Goal: Information Seeking & Learning: Check status

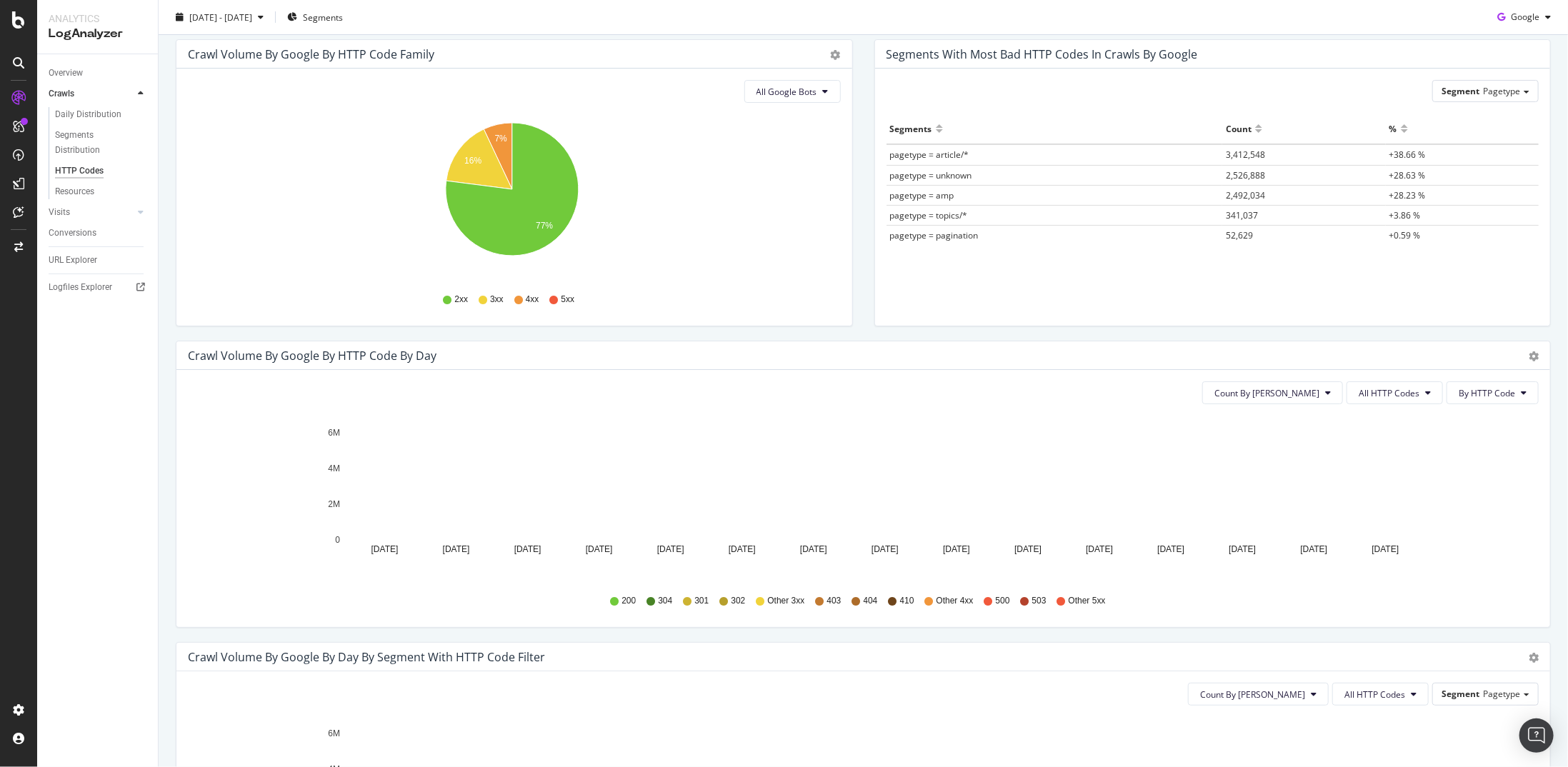
scroll to position [143, 0]
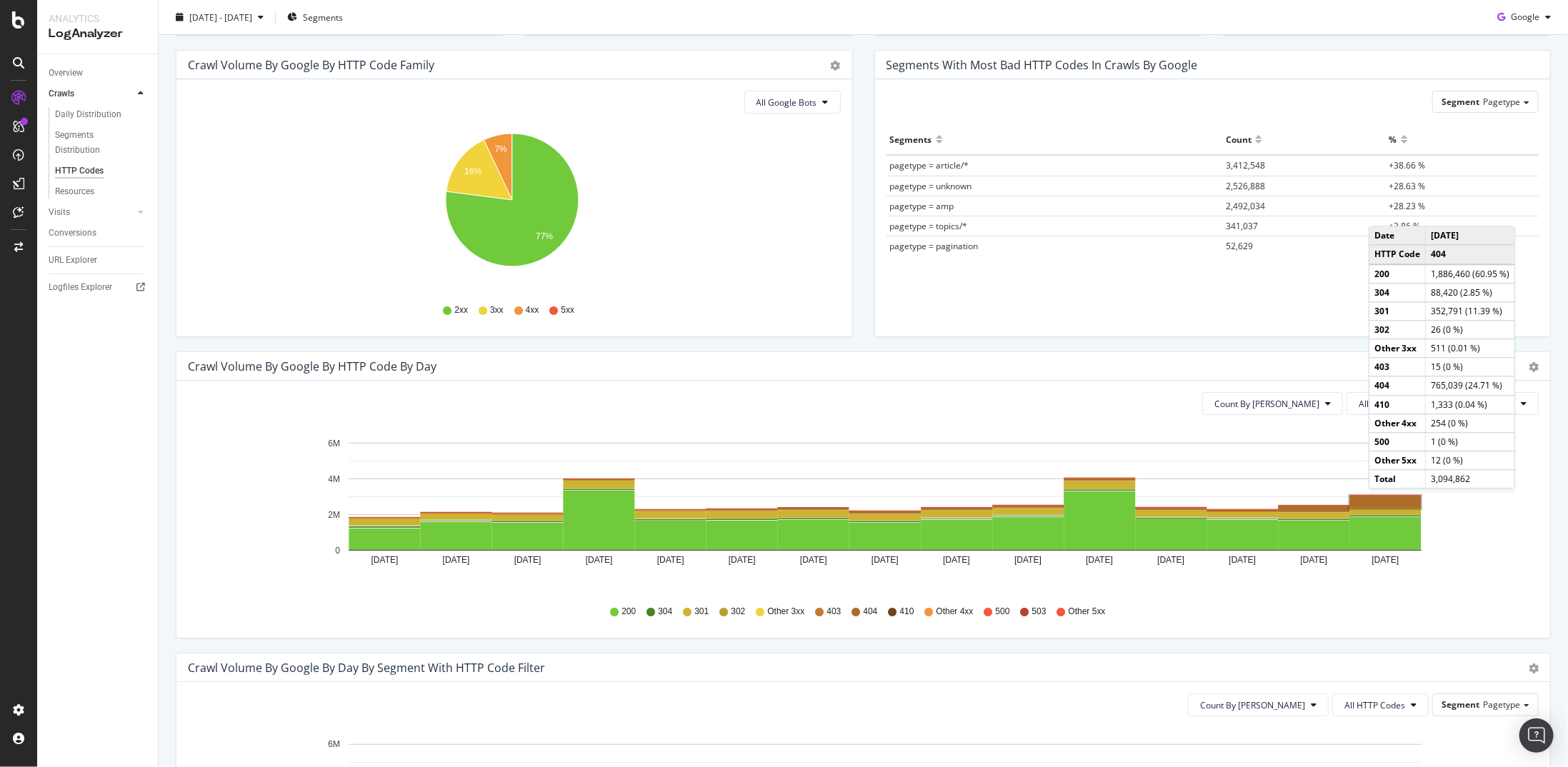
click at [913, 399] on rect "A chart." at bounding box center [1386, 503] width 72 height 13
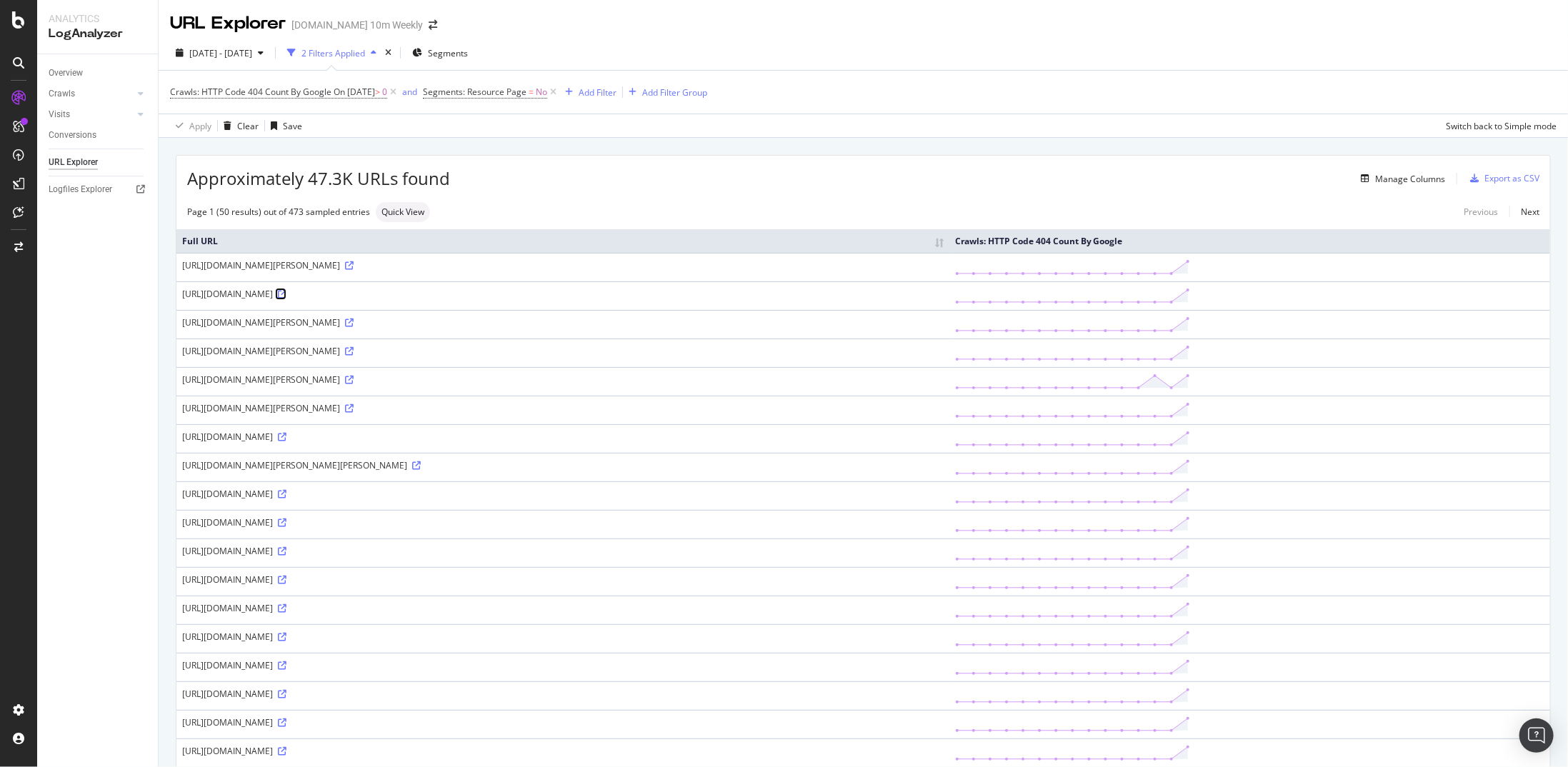
click at [286, 291] on icon at bounding box center [281, 294] width 9 height 9
click at [286, 399] on icon at bounding box center [281, 551] width 9 height 9
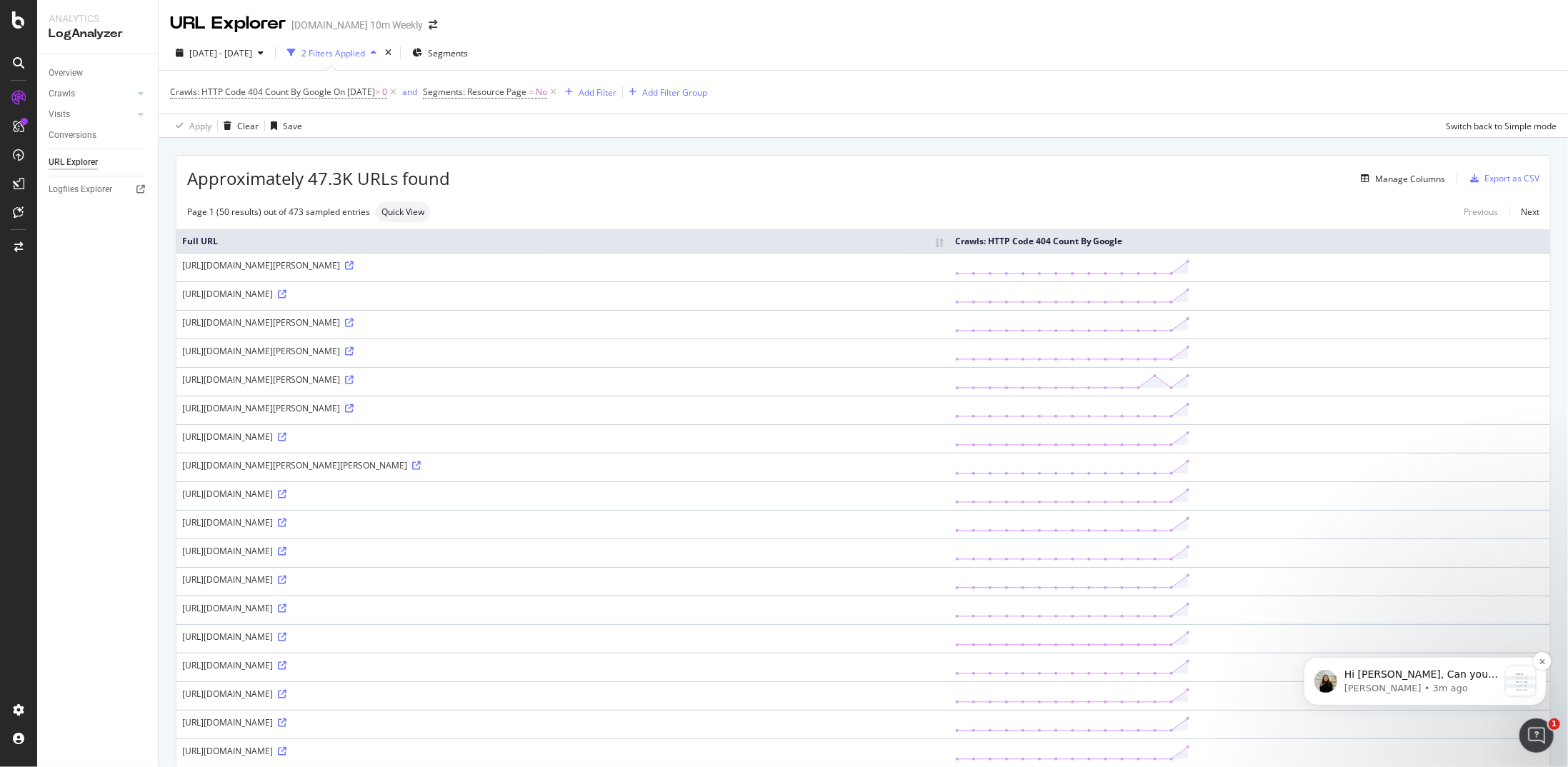
click at [913, 399] on div "message notification from Jessica, 3m ago. Hi Richard, Can you help me verify t…" at bounding box center [1520, 681] width 30 height 30
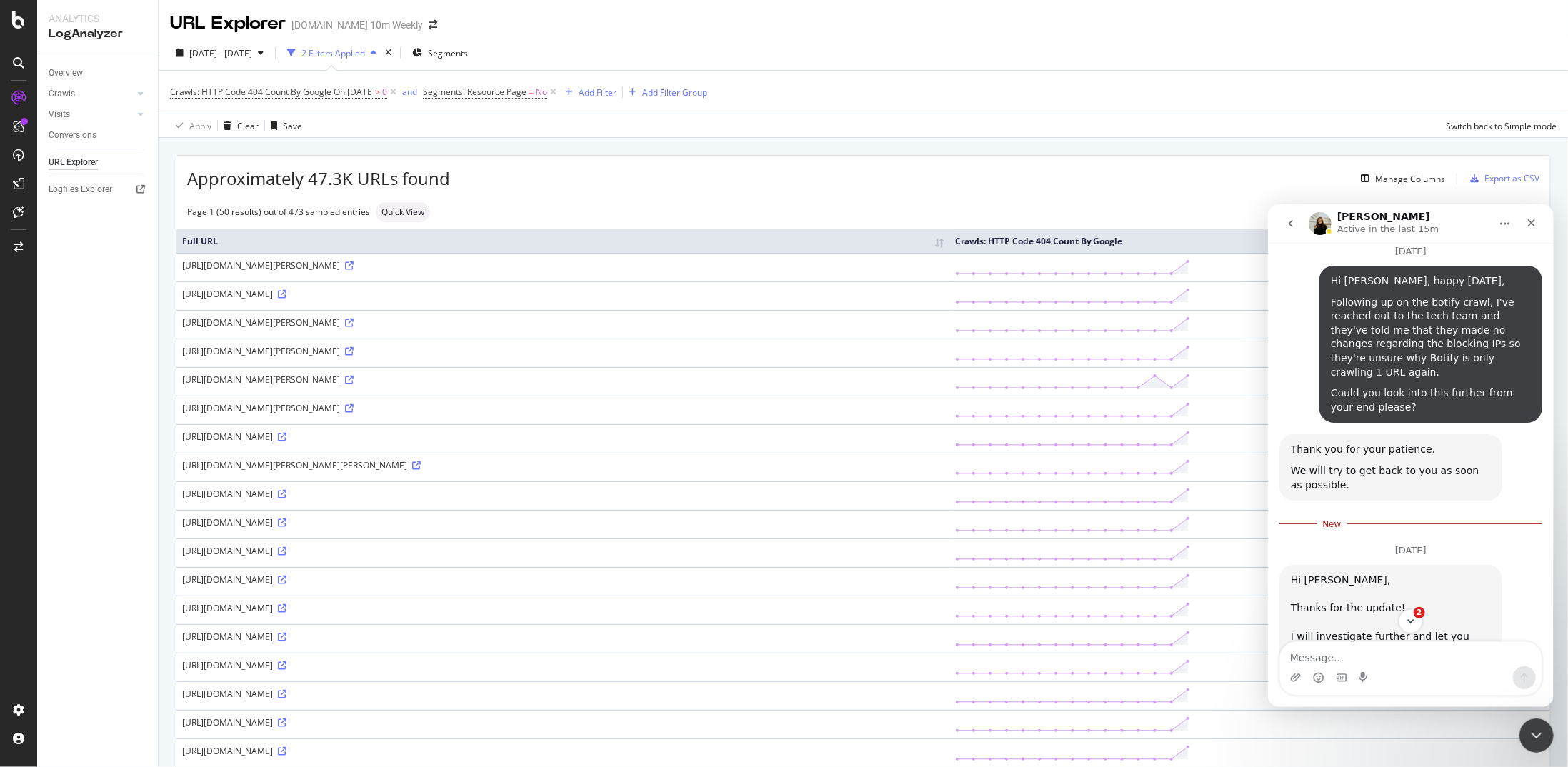
scroll to position [1946, 0]
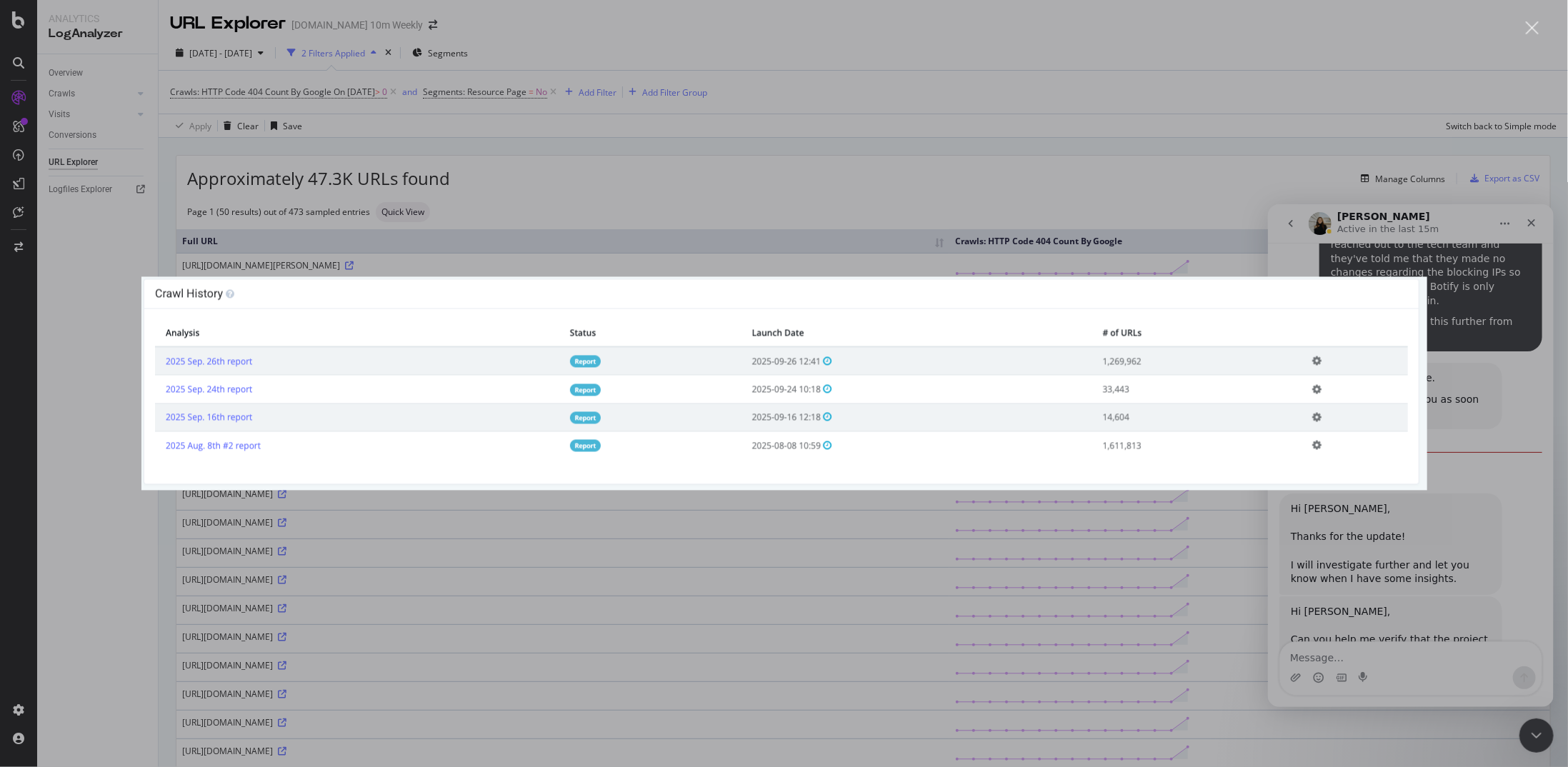
scroll to position [0, 0]
click at [913, 399] on div "Intercom messenger" at bounding box center [784, 384] width 1568 height 767
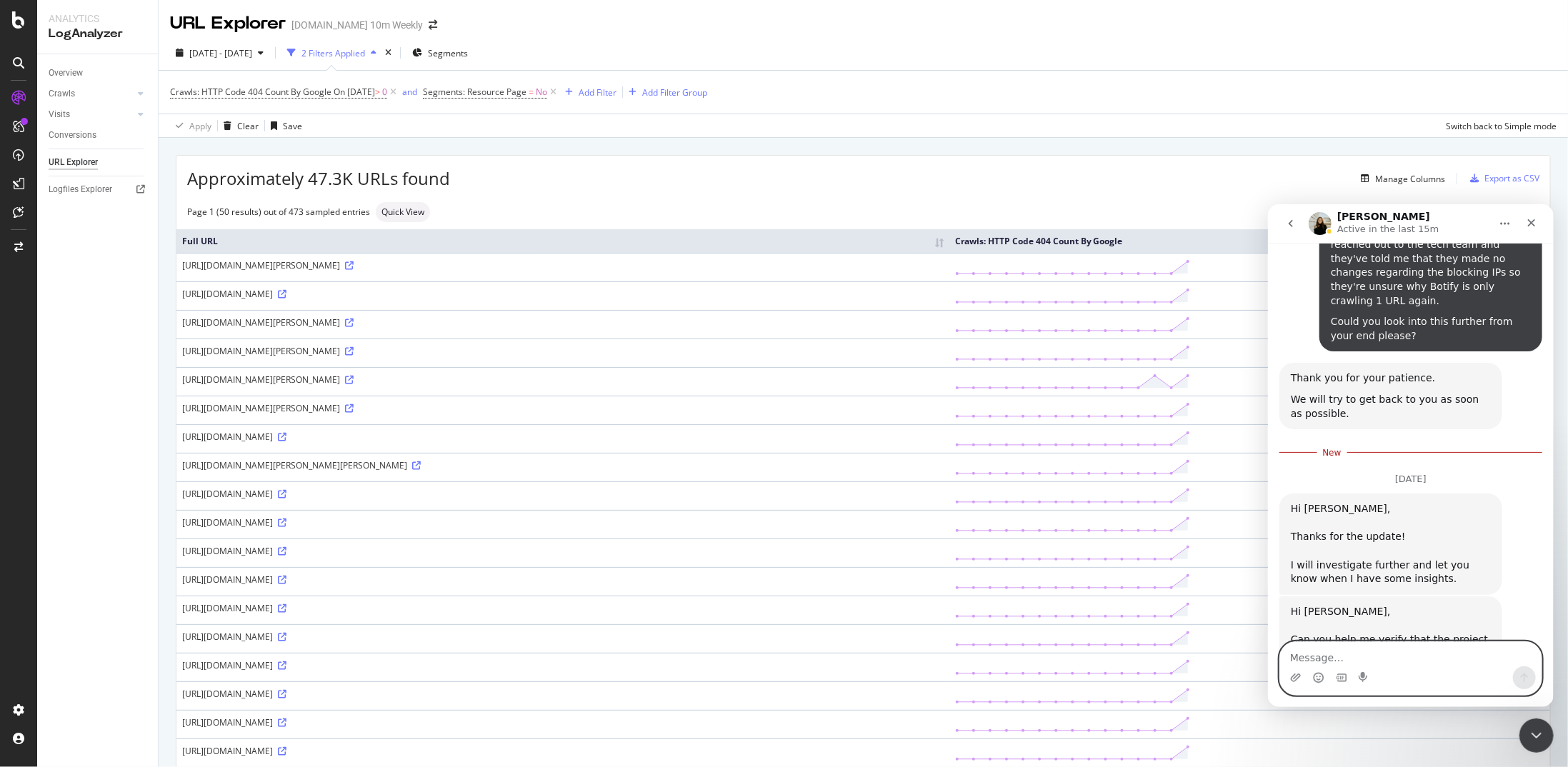
click at [913, 399] on textarea "Message…" at bounding box center [1409, 654] width 262 height 25
click at [913, 399] on textarea "Hi Jessica, yes t hat is the project in question." at bounding box center [1409, 646] width 262 height 39
click at [913, 399] on textarea "Hi [PERSON_NAME], yes that is the project in question." at bounding box center [1409, 646] width 262 height 39
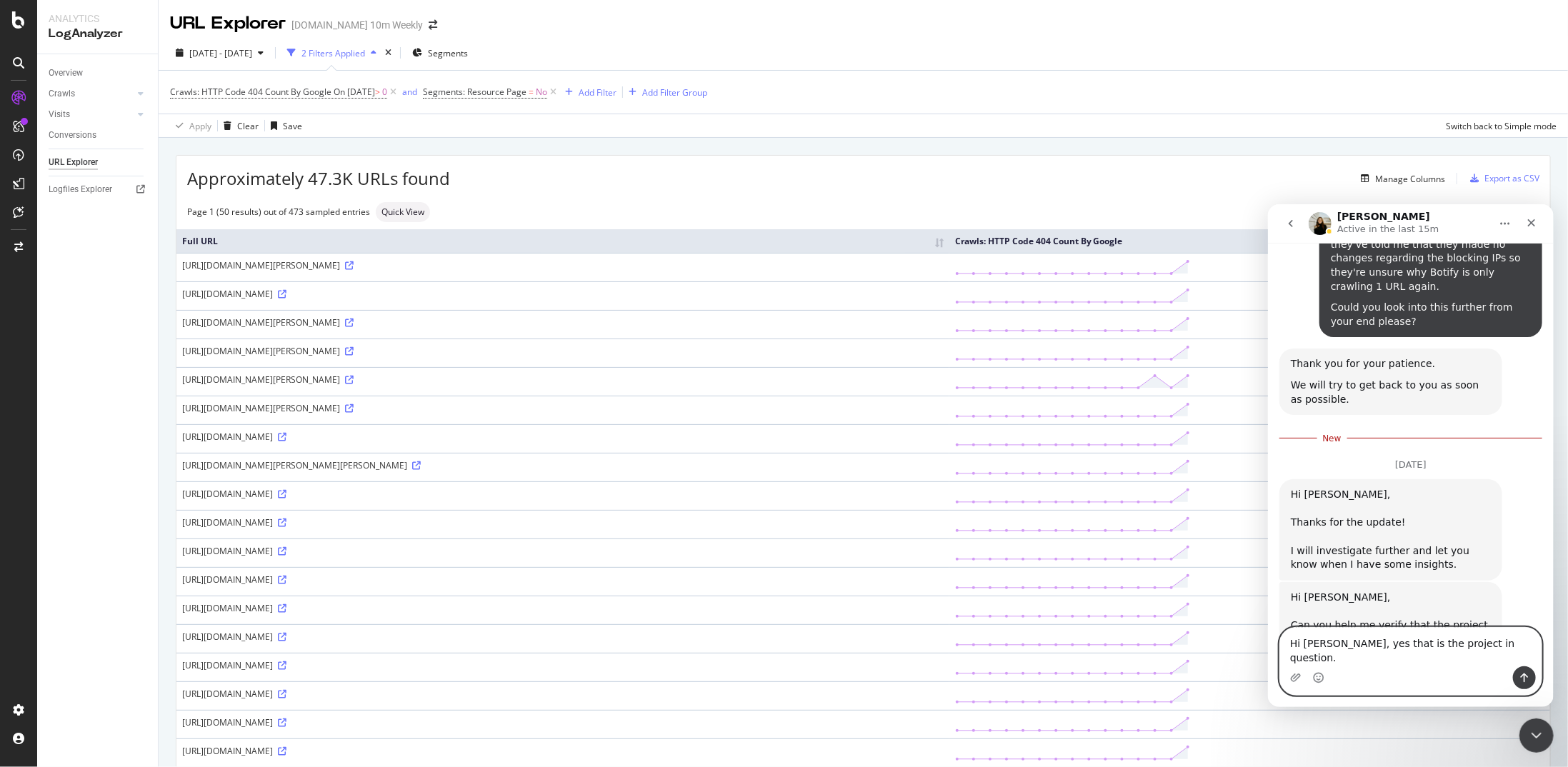
scroll to position [1975, 0]
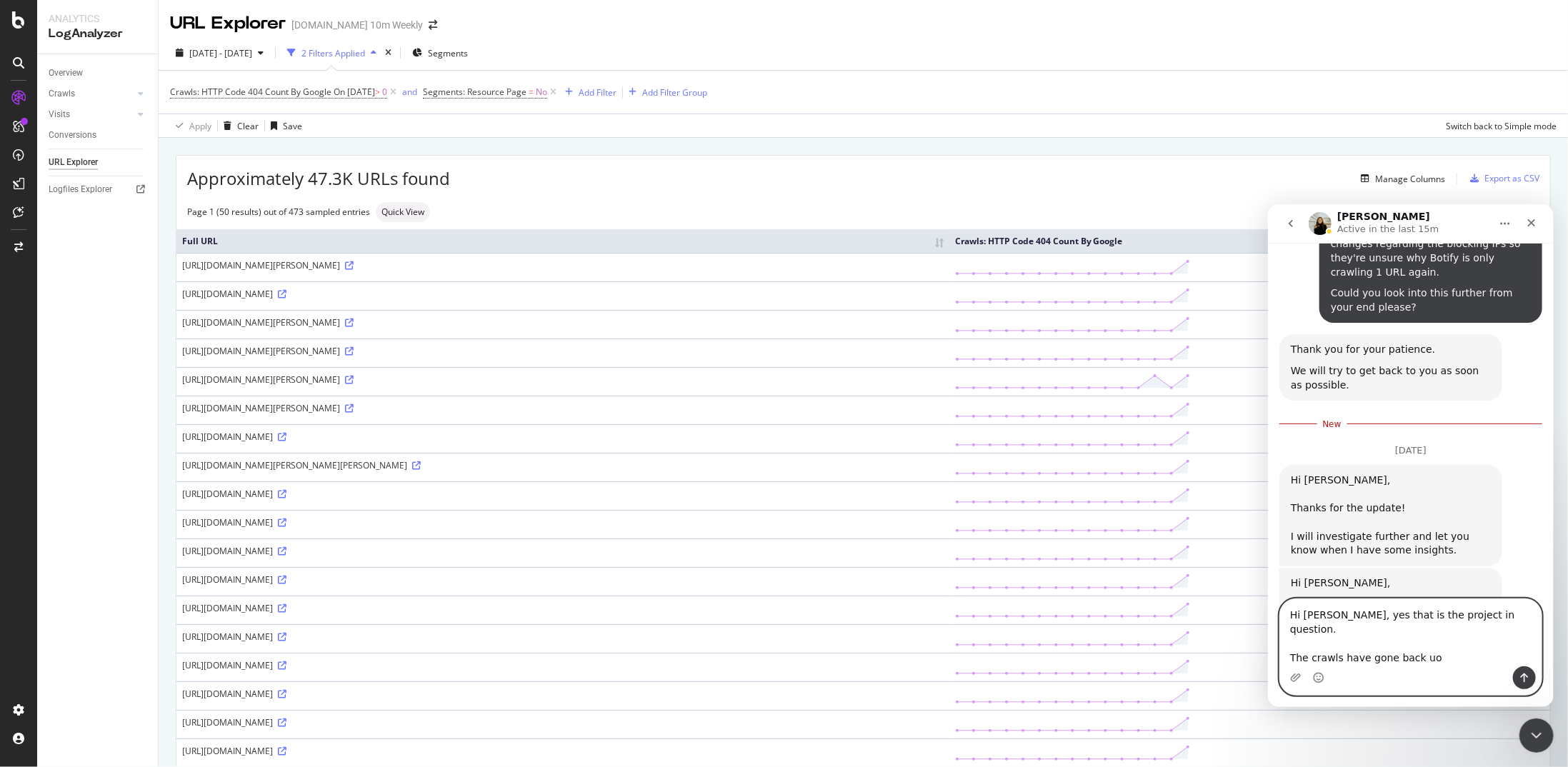
type textarea "Hi Jessica, yes that is the project in question. The crawls have gone back uo"
click at [913, 399] on img "Jessica says…" at bounding box center [1385, 759] width 192 height 32
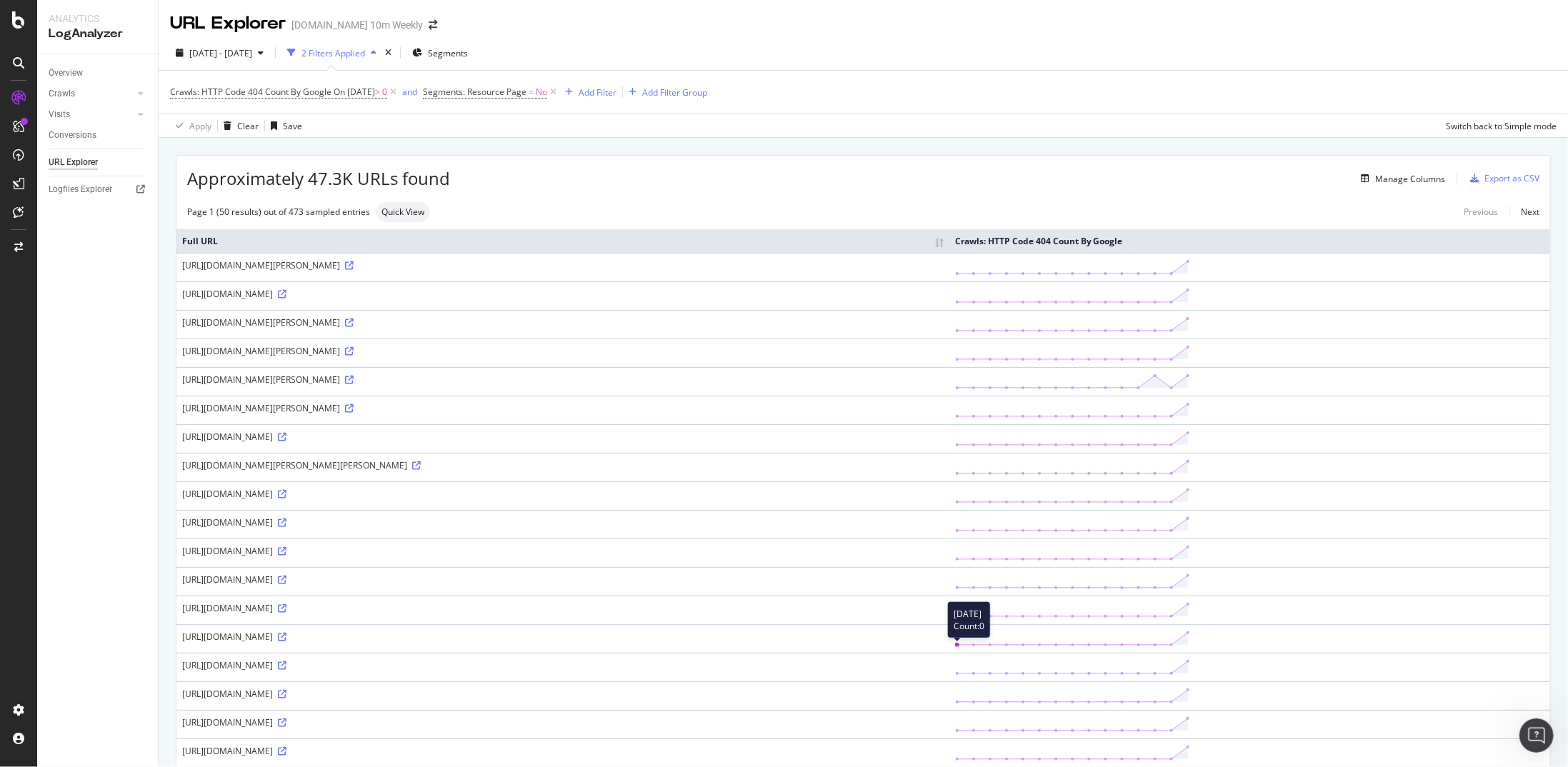
scroll to position [1940, 0]
click at [913, 399] on div "Open Intercom Messenger" at bounding box center [1534, 734] width 47 height 47
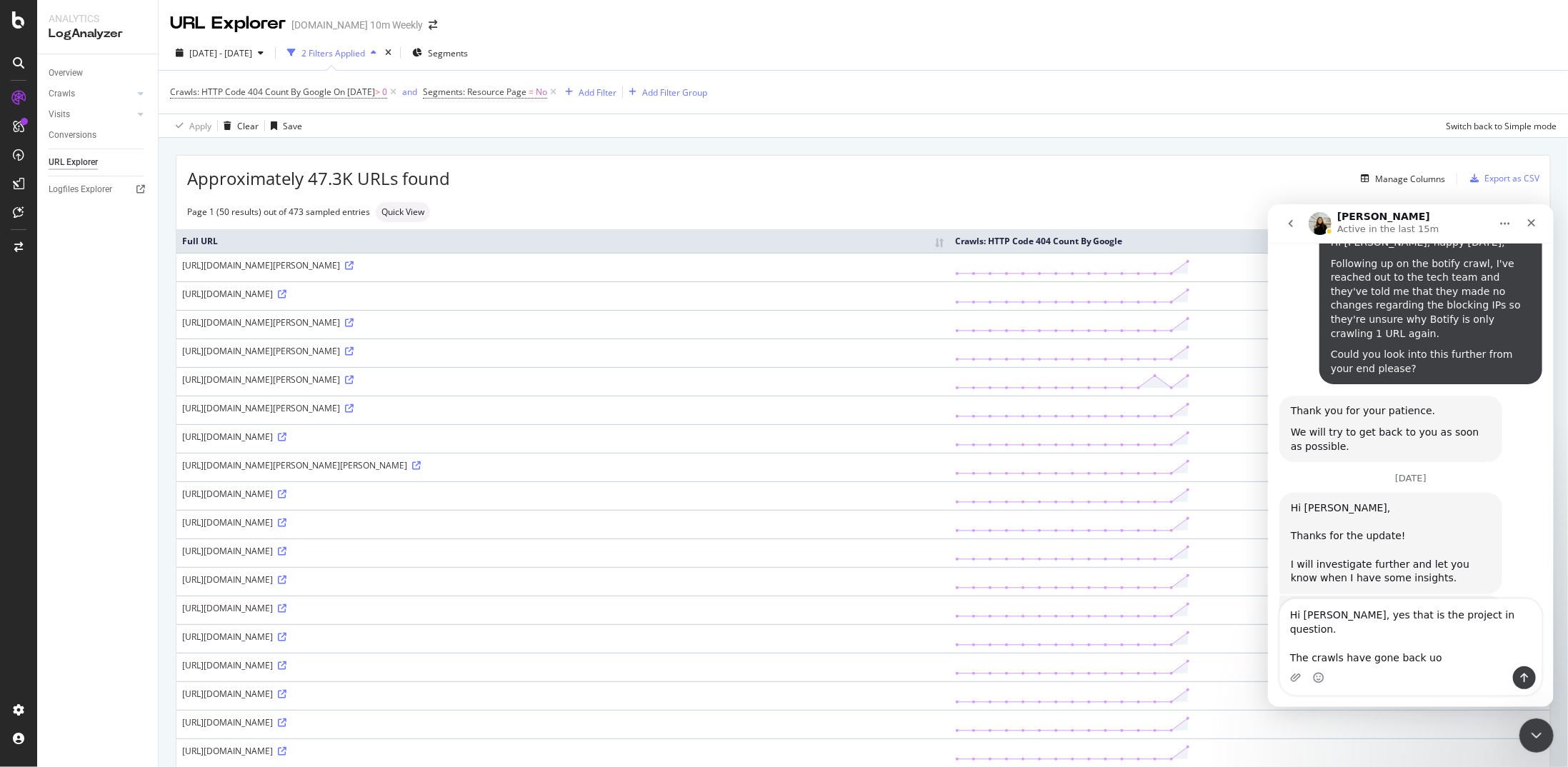
click at [913, 399] on textarea "Hi Jessica, yes that is the project in question. The crawls have gone back uo" at bounding box center [1409, 632] width 262 height 67
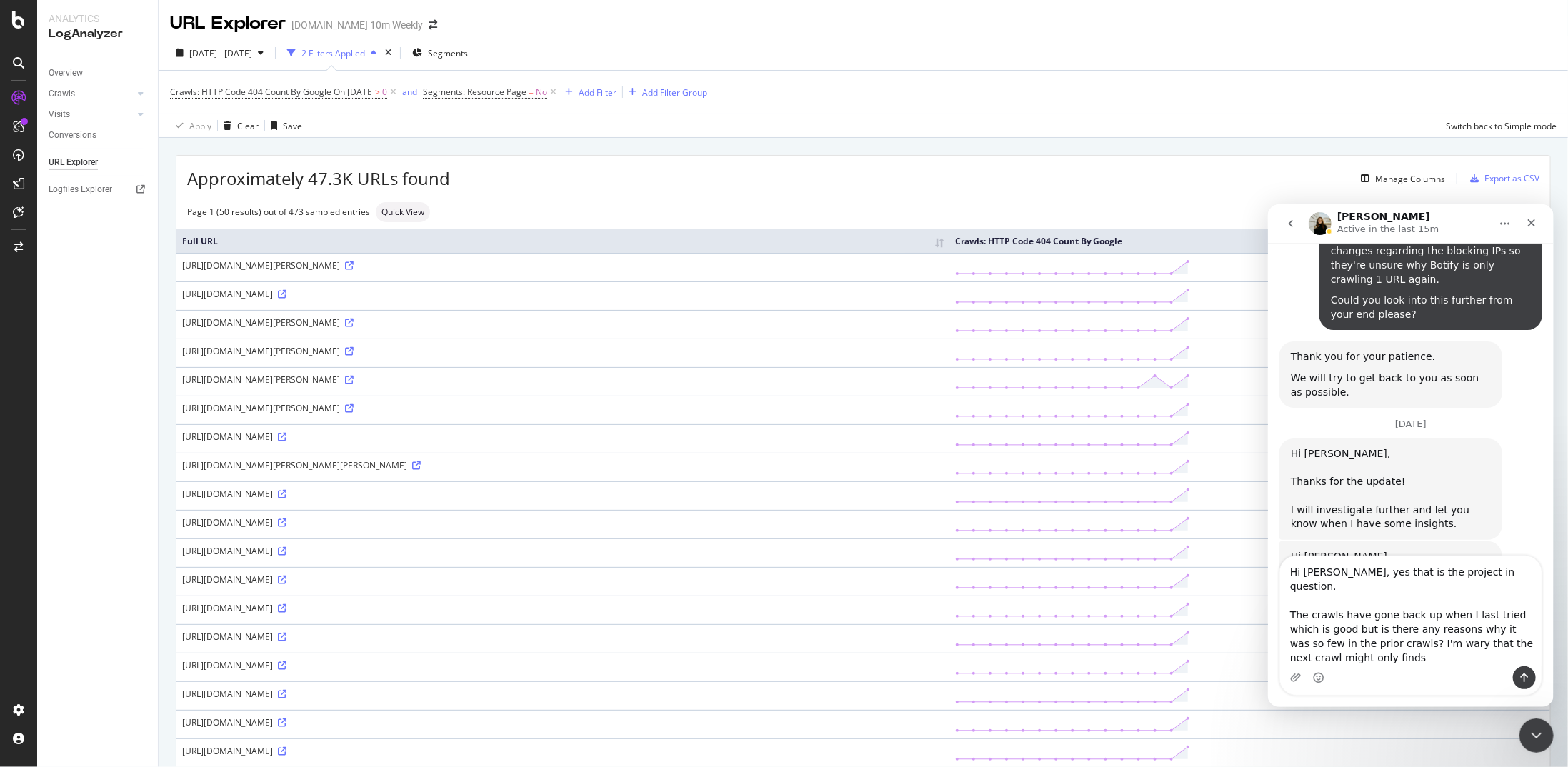
scroll to position [1984, 0]
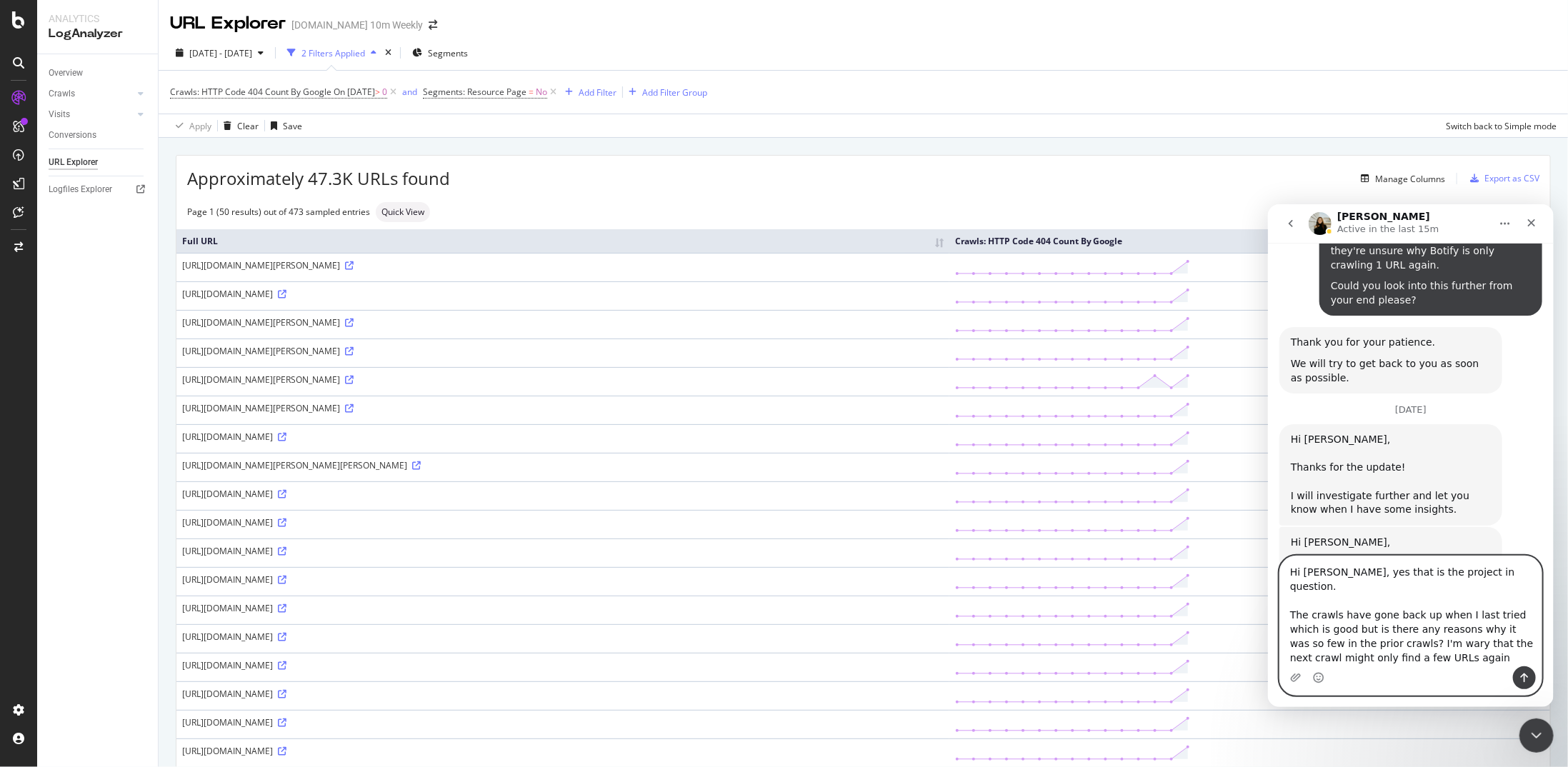
click at [913, 399] on textarea "Hi Jessica, yes that is the project in question. The crawls have gone back up w…" at bounding box center [1409, 610] width 262 height 110
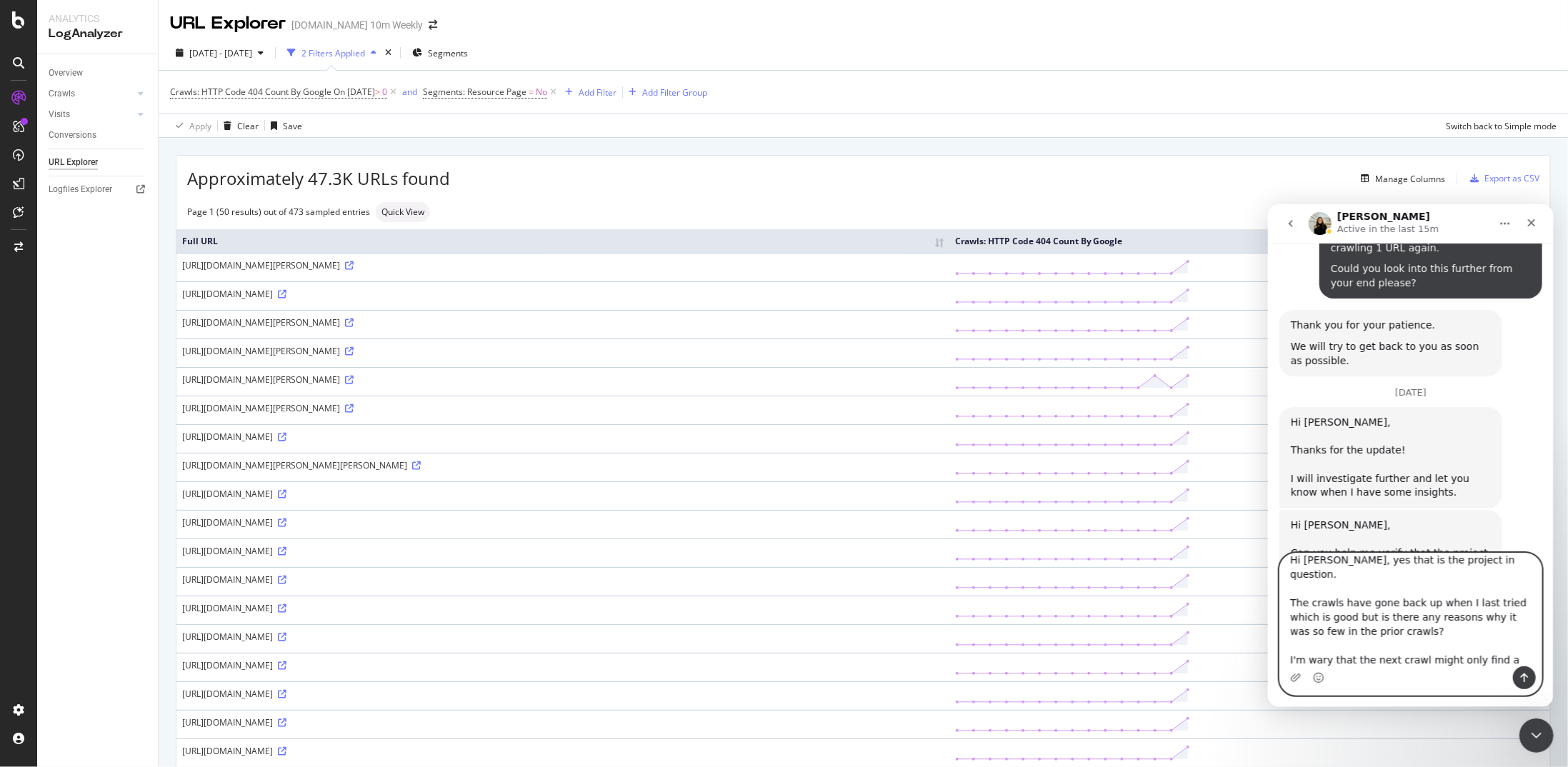
scroll to position [11, 0]
click at [913, 399] on textarea "Hi Jessica, yes that is the project in question. The crawls have gone back up w…" at bounding box center [1409, 608] width 262 height 112
type textarea "Hi Jessica, yes that is the project in question. The crawls have gone back up w…"
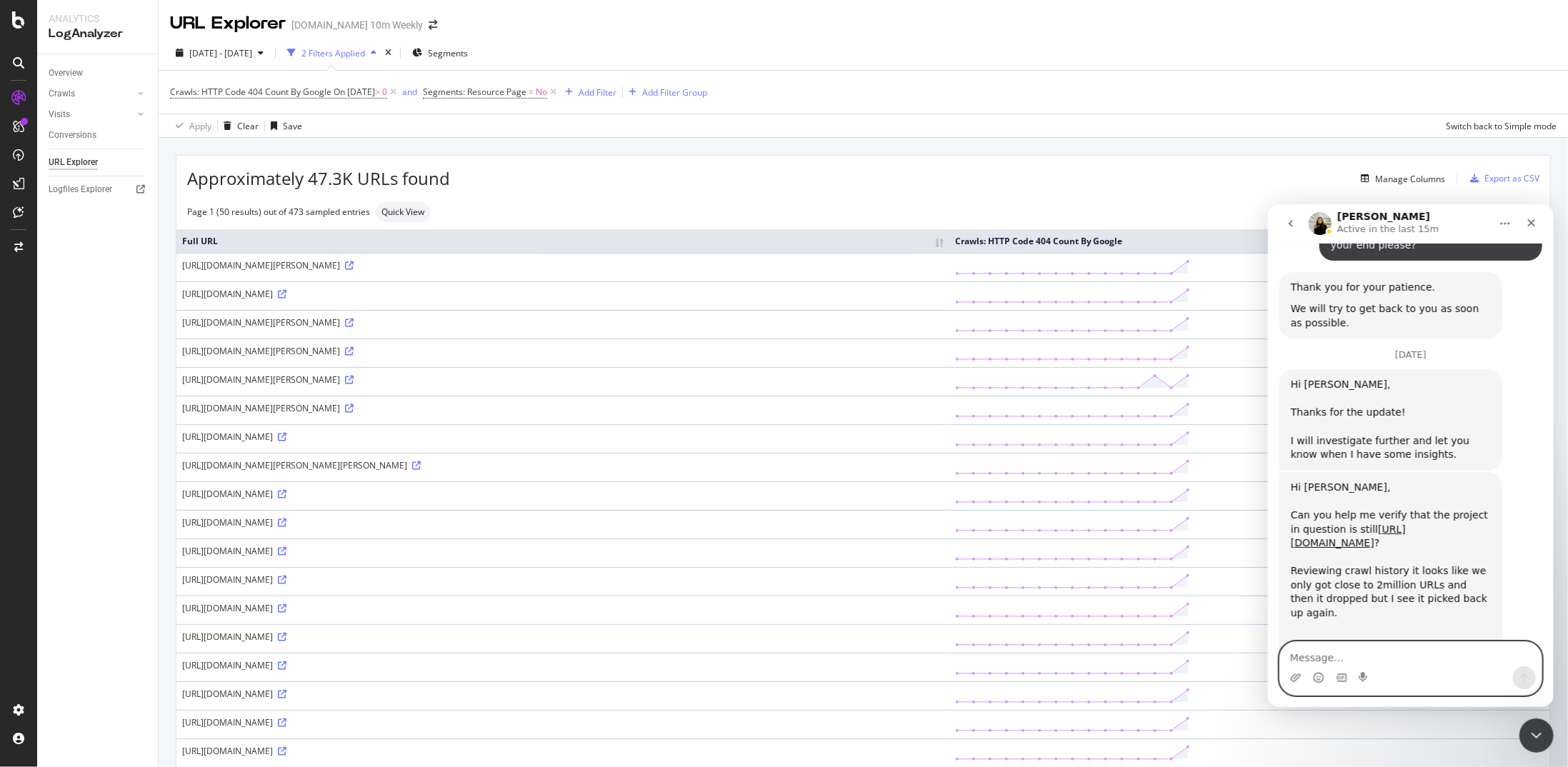
scroll to position [2039, 0]
click at [913, 399] on icon "Close Intercom Messenger" at bounding box center [1534, 733] width 17 height 17
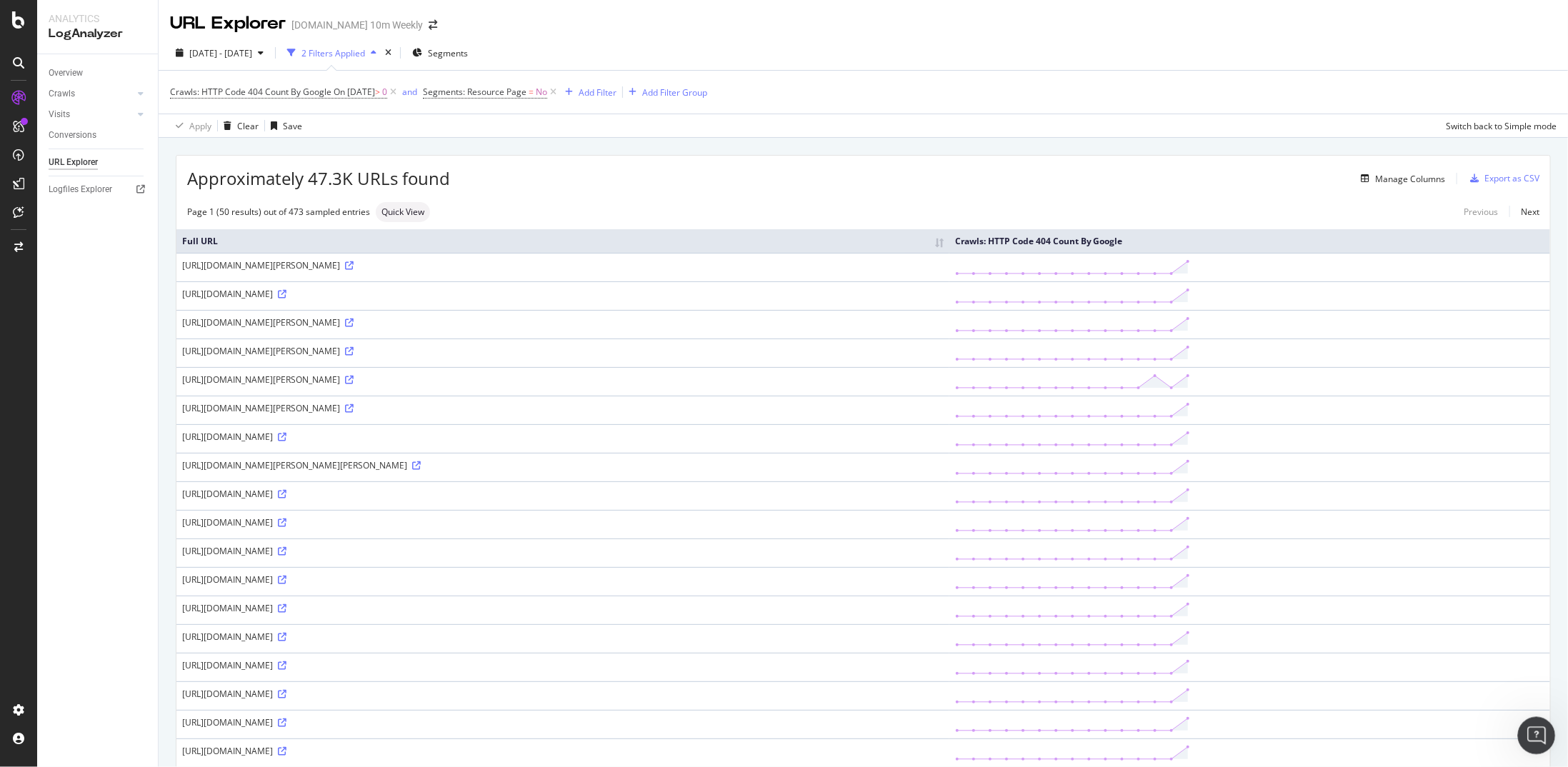
click at [913, 399] on div "Open Intercom Messenger" at bounding box center [1534, 734] width 47 height 47
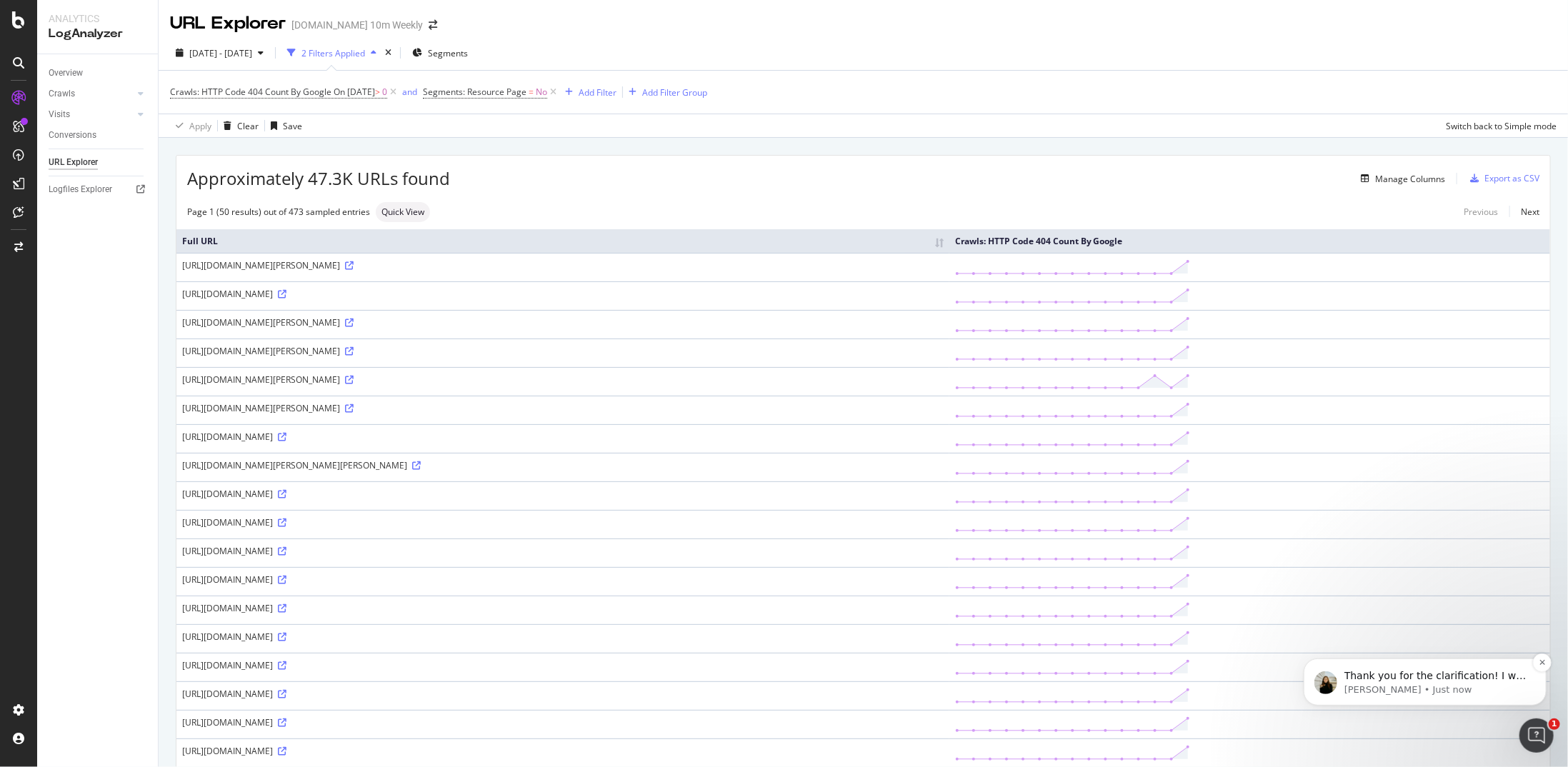
click at [1442, 689] on p "[PERSON_NAME] • Just now" at bounding box center [1435, 690] width 184 height 13
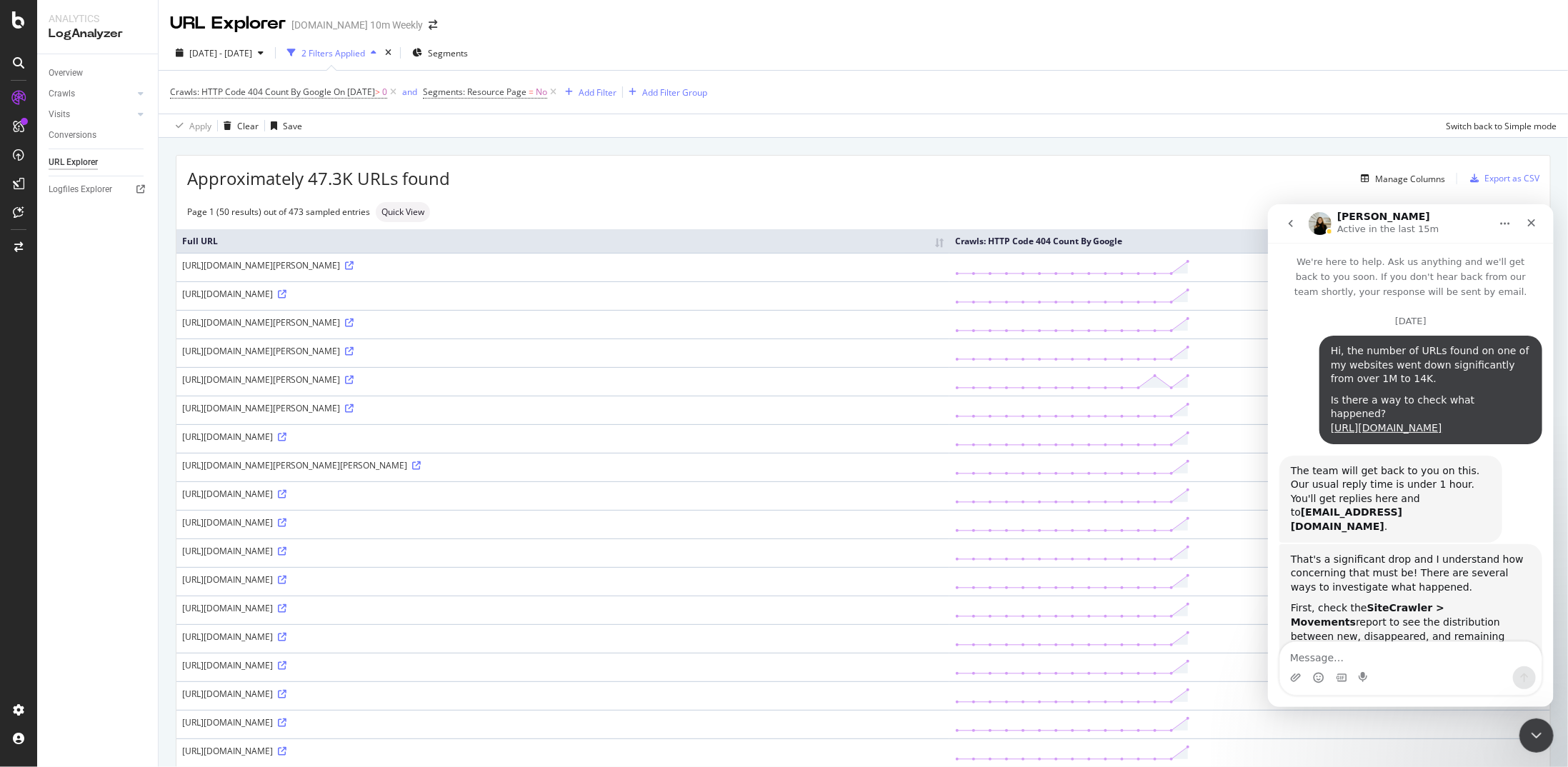
scroll to position [2, 0]
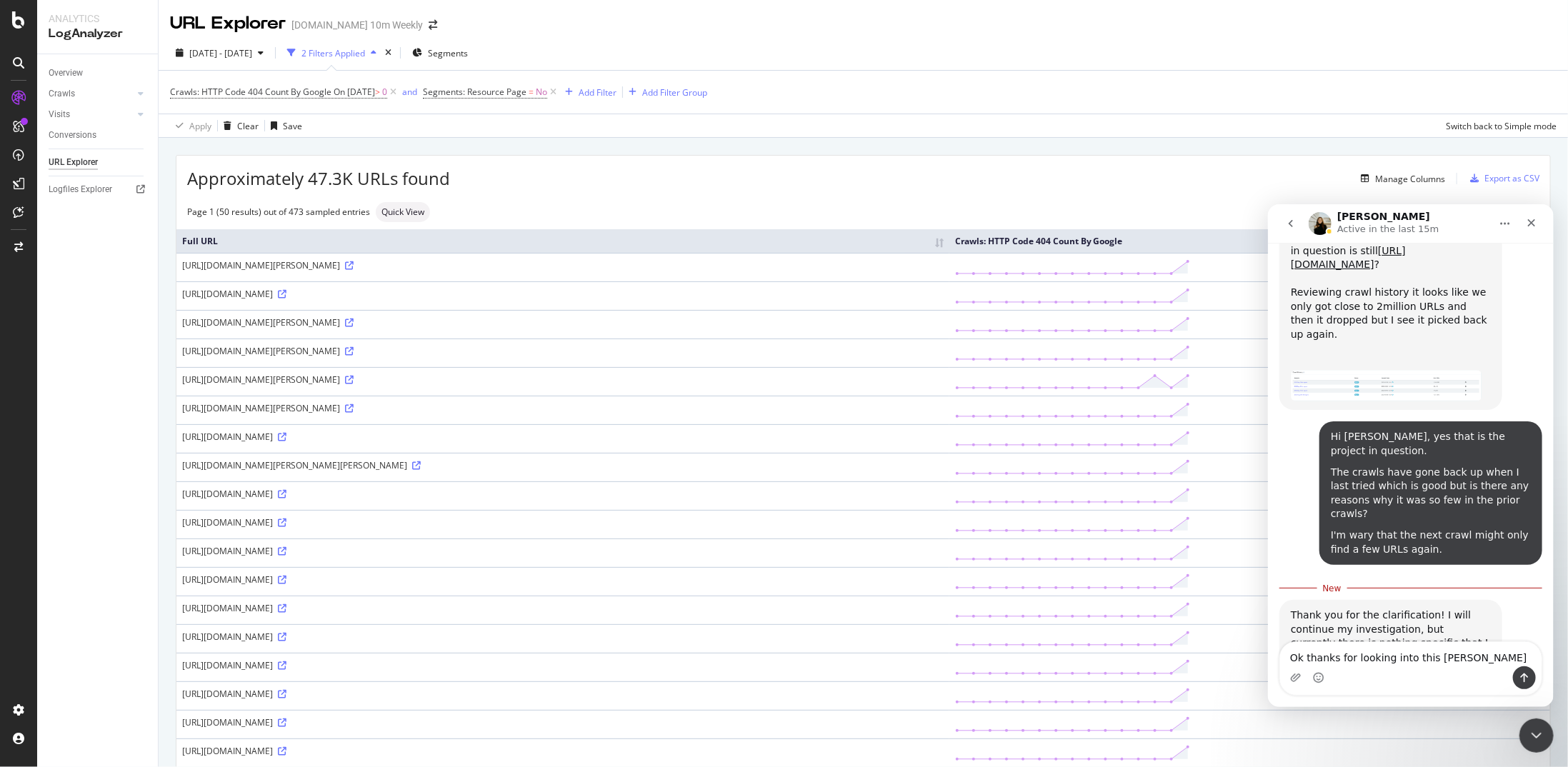
type textarea "Ok thanks for looking into this [PERSON_NAME]"
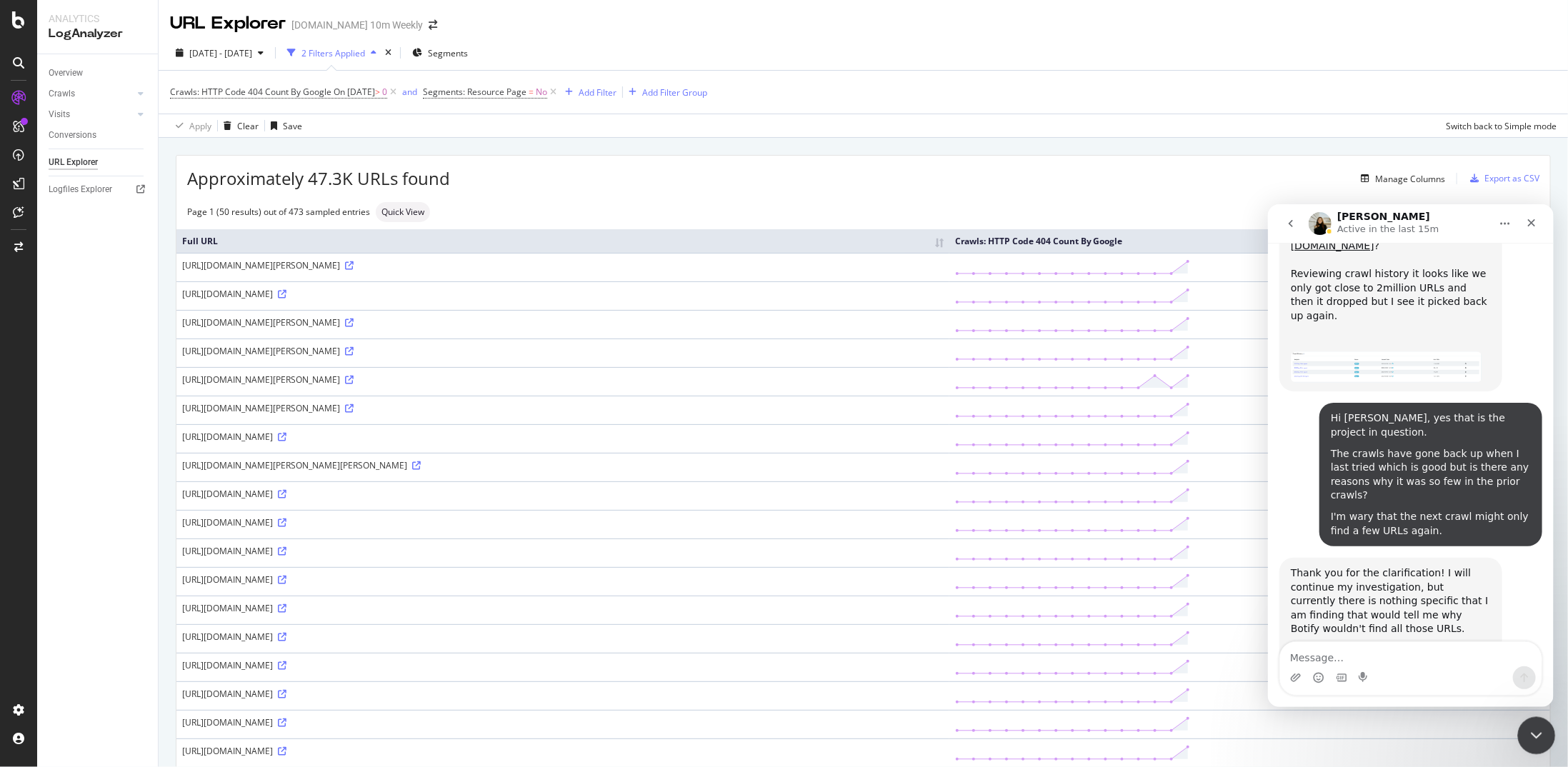
click at [1526, 733] on icon "Close Intercom Messenger" at bounding box center [1534, 733] width 17 height 17
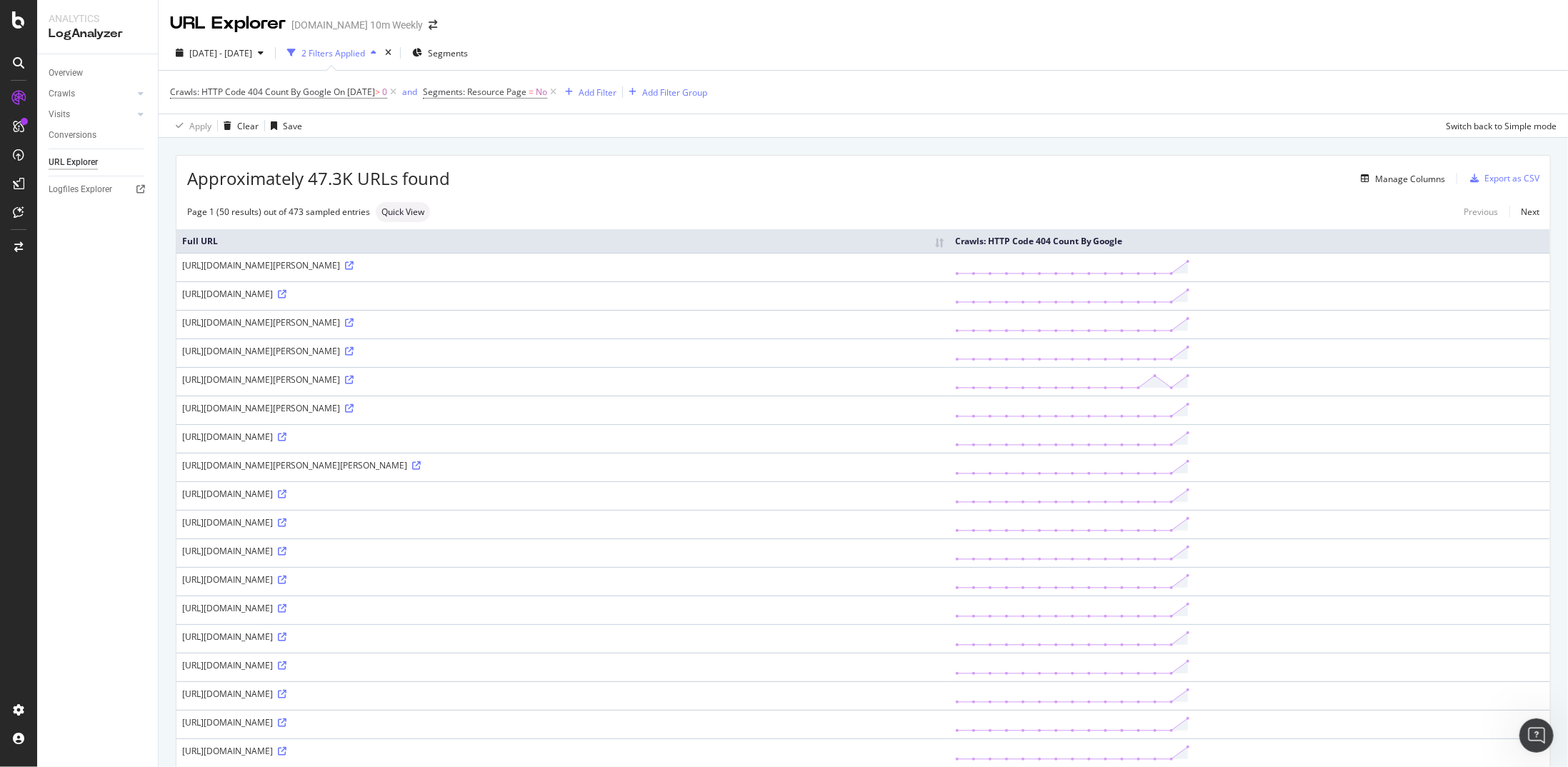
scroll to position [0, 0]
